Goal: Transaction & Acquisition: Download file/media

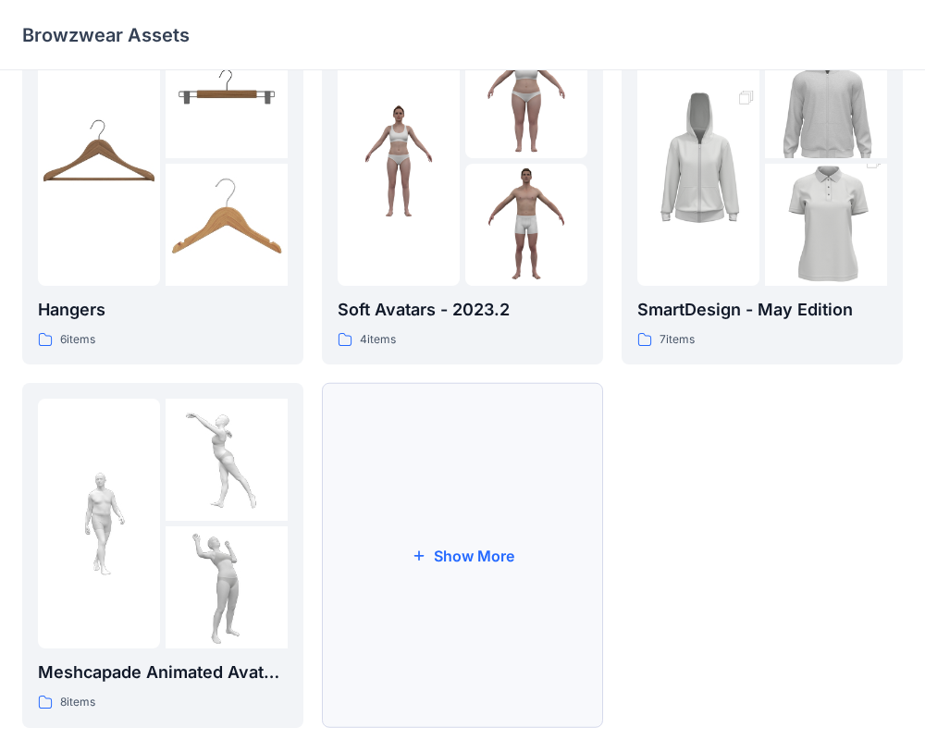
scroll to position [474, 0]
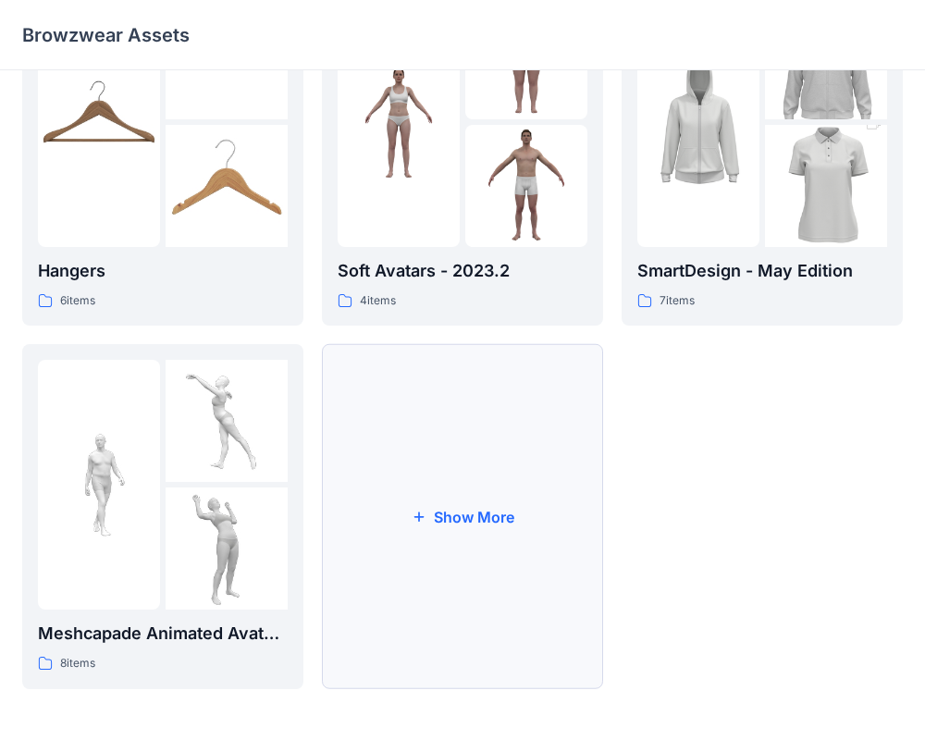
click at [580, 498] on button "Show More" at bounding box center [462, 516] width 281 height 345
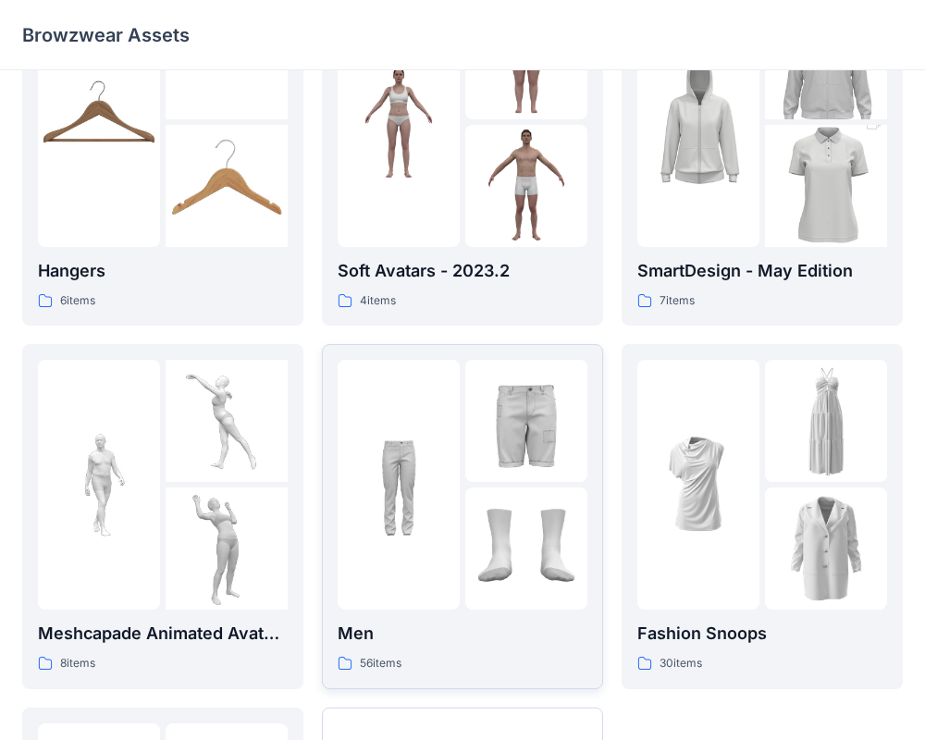
click at [569, 560] on img at bounding box center [526, 548] width 122 height 122
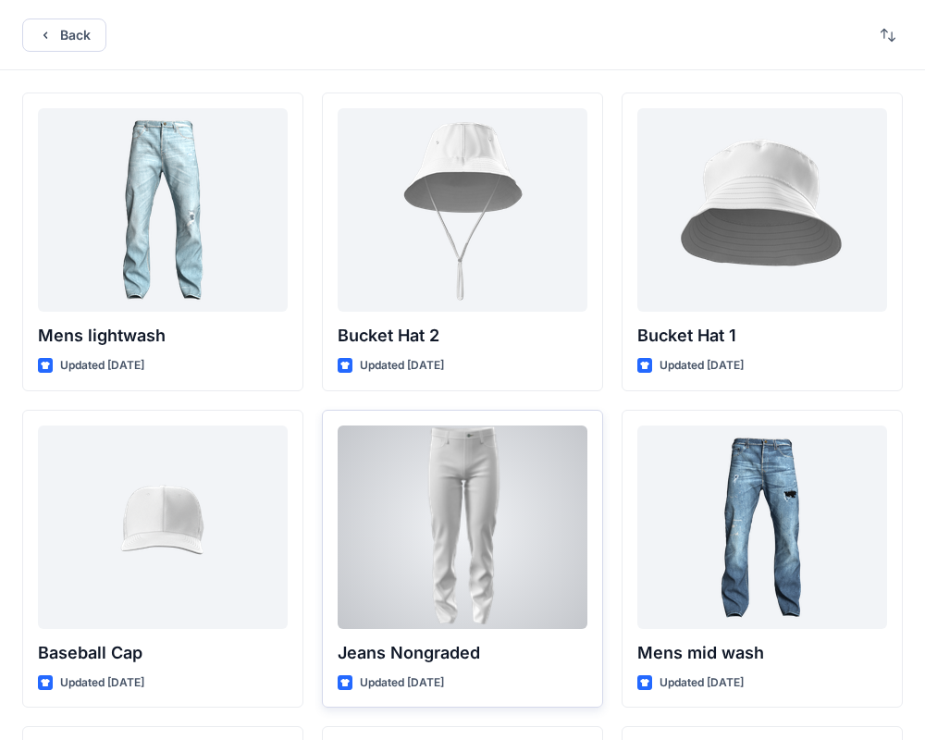
click at [526, 559] on div at bounding box center [463, 526] width 250 height 203
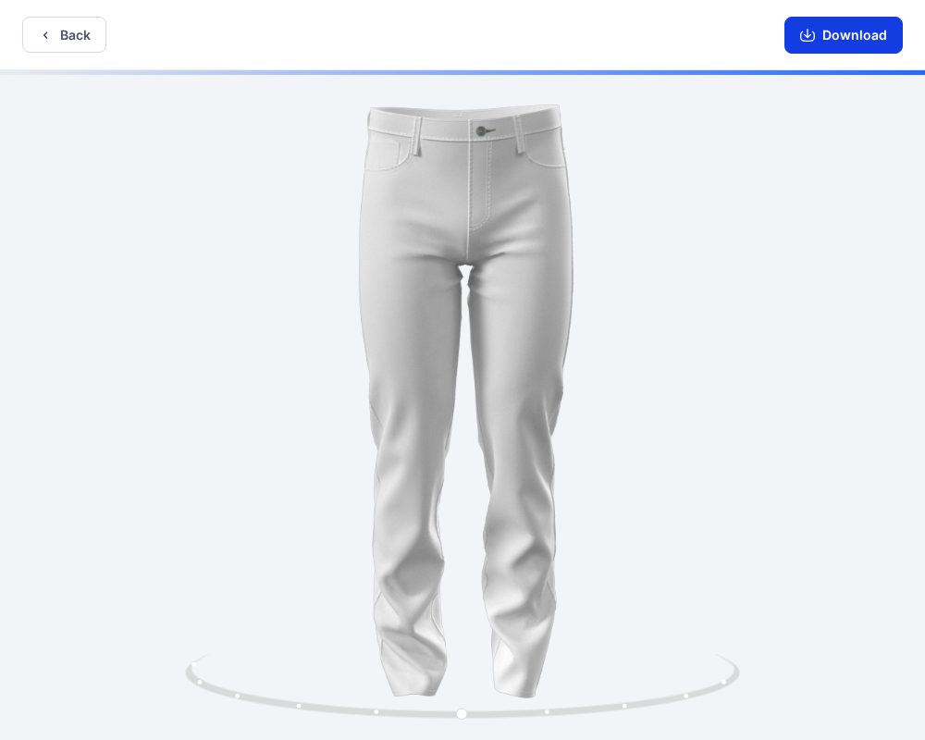
click at [832, 34] on button "Download" at bounding box center [843, 35] width 118 height 37
click at [831, 31] on button "Download" at bounding box center [843, 35] width 118 height 37
